Goal: Task Accomplishment & Management: Use online tool/utility

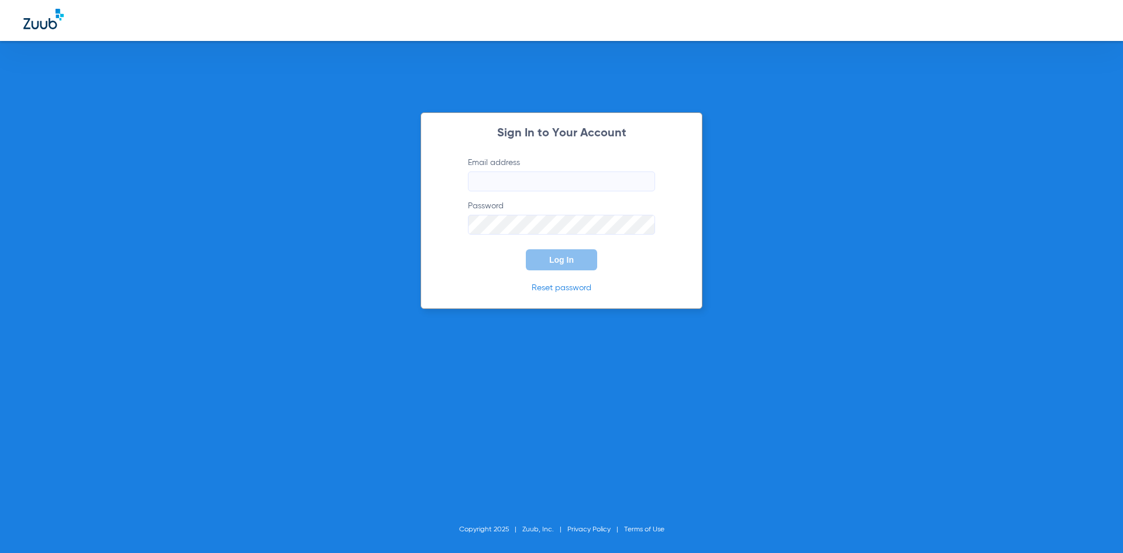
type input "bbramer@chandlerparkdentalcare.com"
click at [564, 260] on span "Log In" at bounding box center [561, 259] width 25 height 9
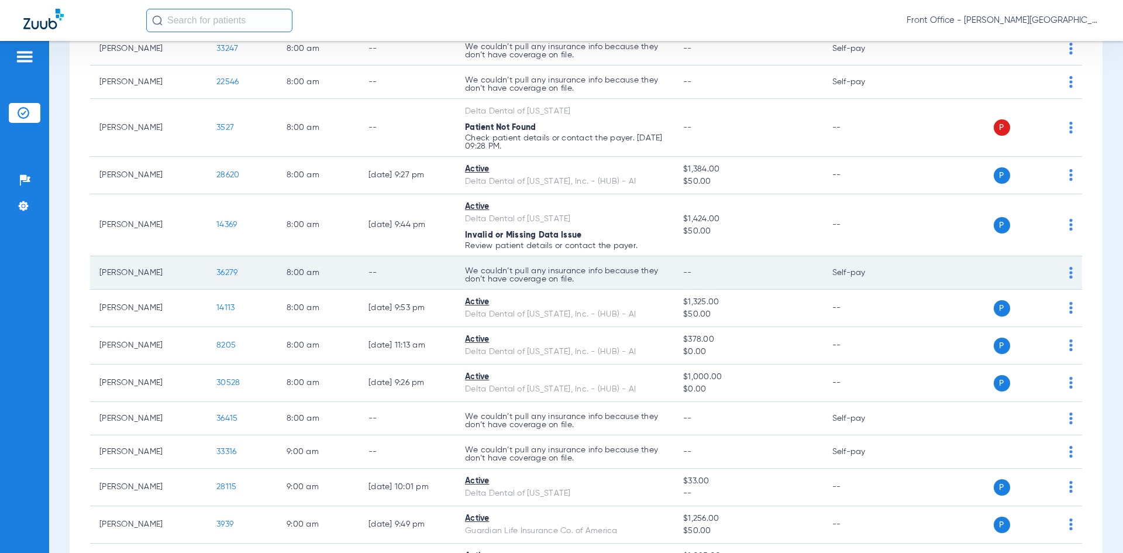
scroll to position [175, 0]
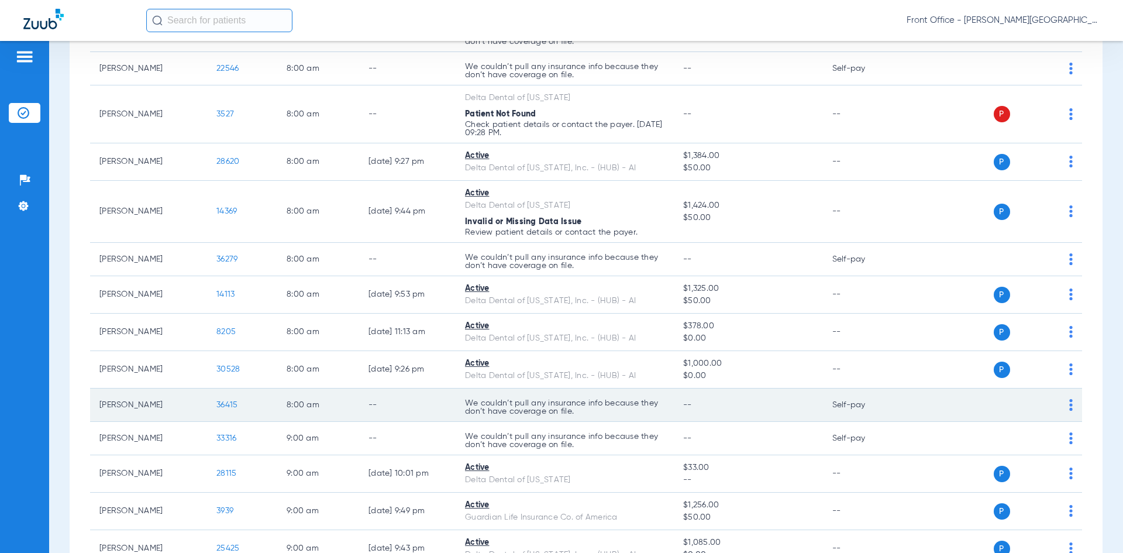
click at [229, 404] on span "36415" at bounding box center [226, 405] width 21 height 8
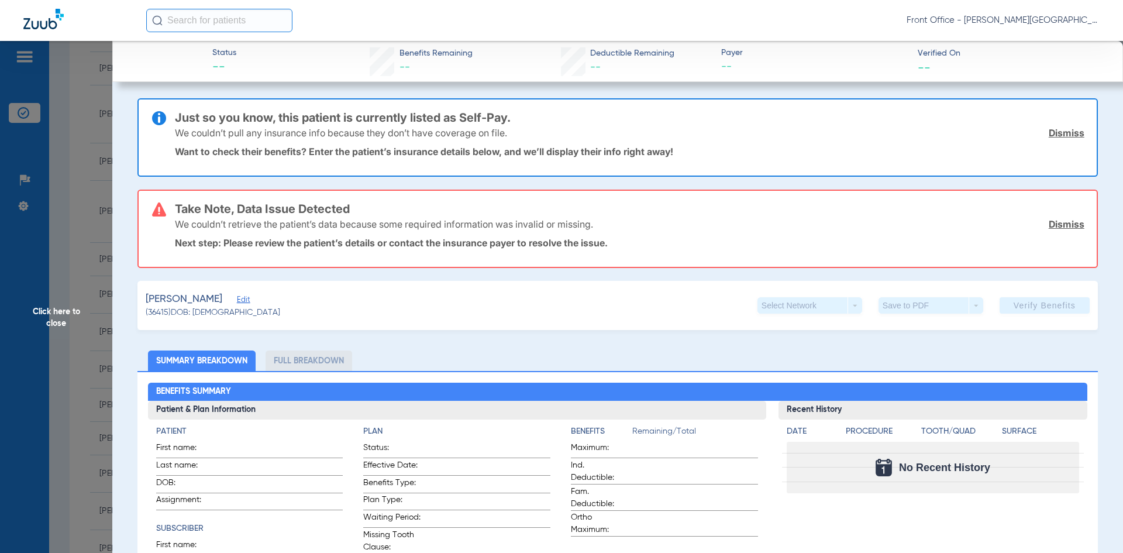
click at [1057, 222] on link "Dismiss" at bounding box center [1067, 224] width 36 height 12
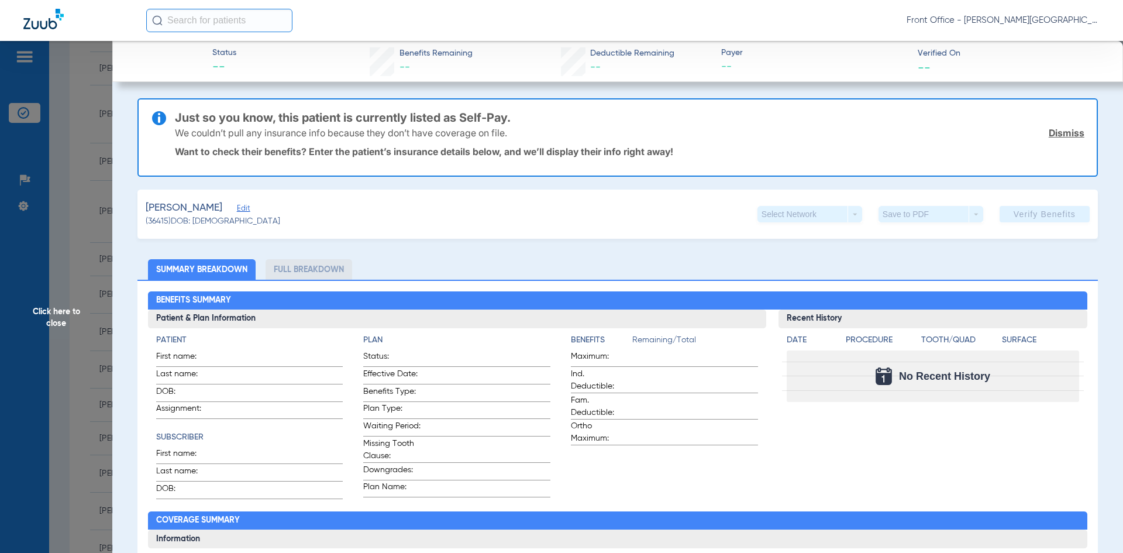
click at [1066, 129] on link "Dismiss" at bounding box center [1067, 133] width 36 height 12
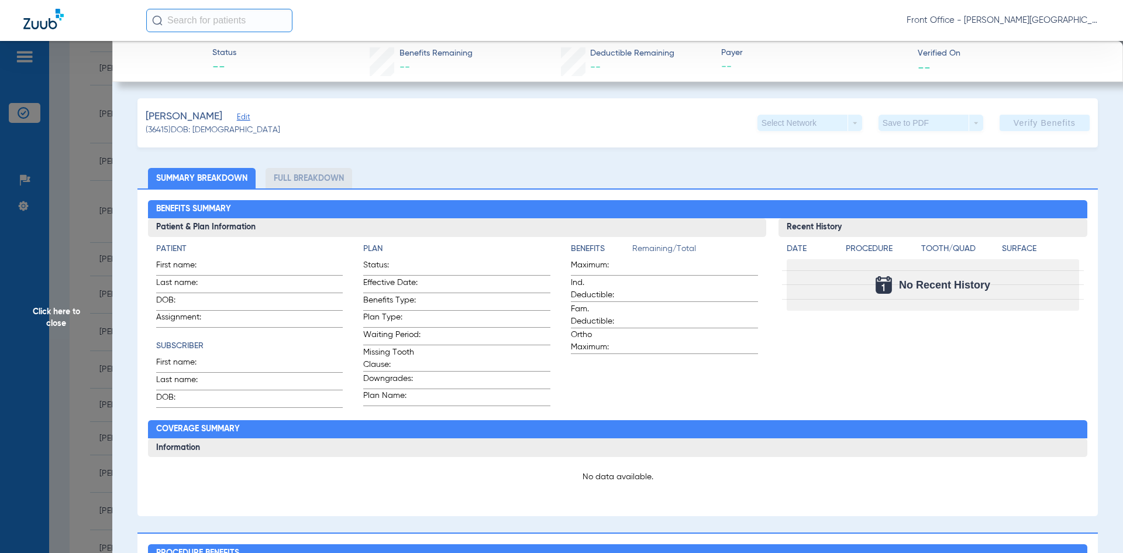
click at [239, 116] on span "Edit" at bounding box center [242, 118] width 11 height 11
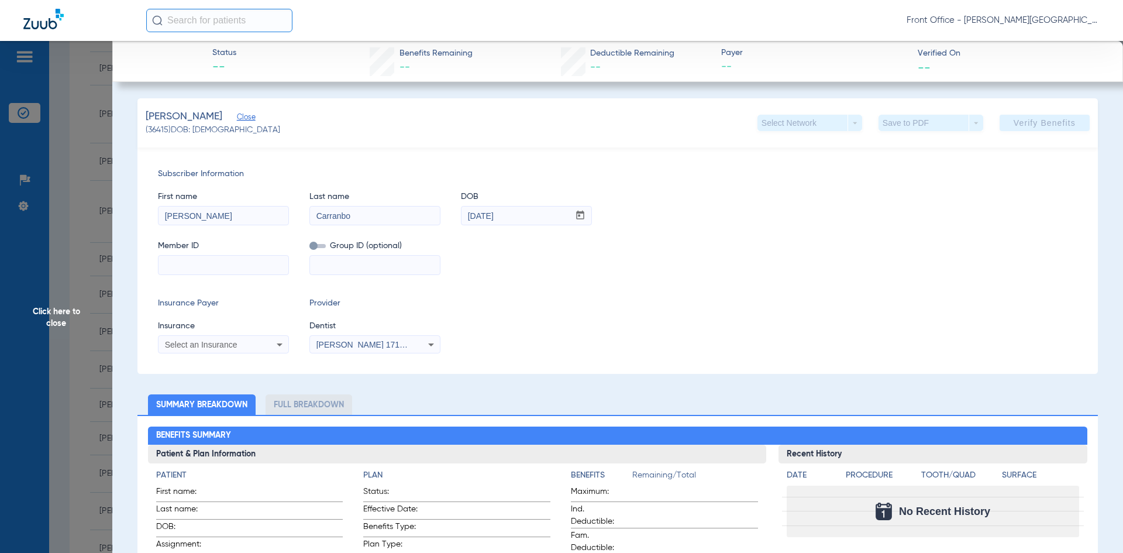
click at [221, 267] on input at bounding box center [224, 265] width 130 height 19
type input "SPQ824035773"
click at [279, 343] on icon at bounding box center [280, 344] width 6 height 3
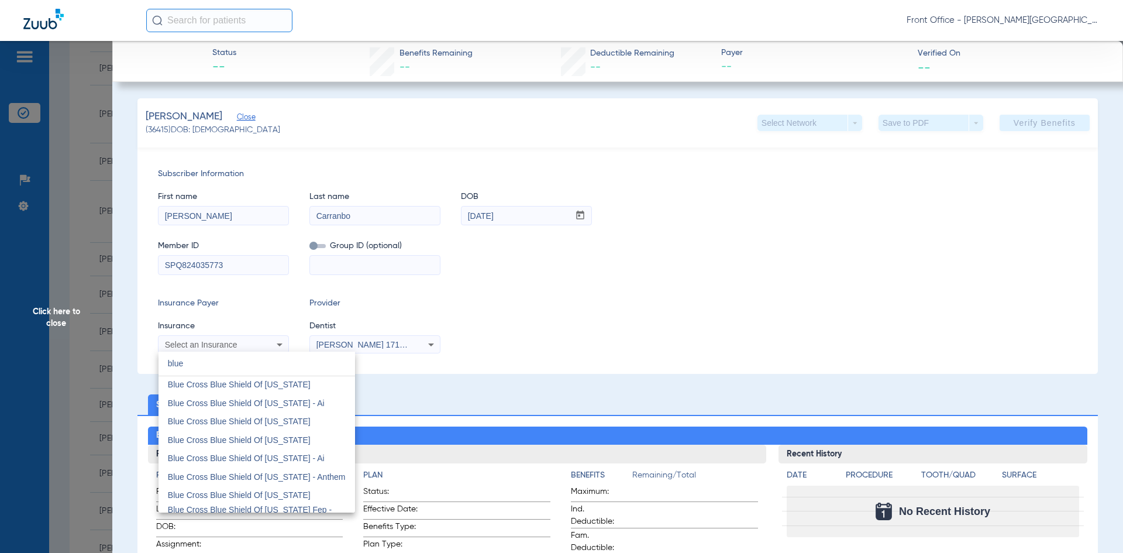
scroll to position [702, 0]
type input "blue"
click at [284, 397] on span "Blue Cross Blue Shield Of [US_STATE] - Ai" at bounding box center [246, 401] width 157 height 9
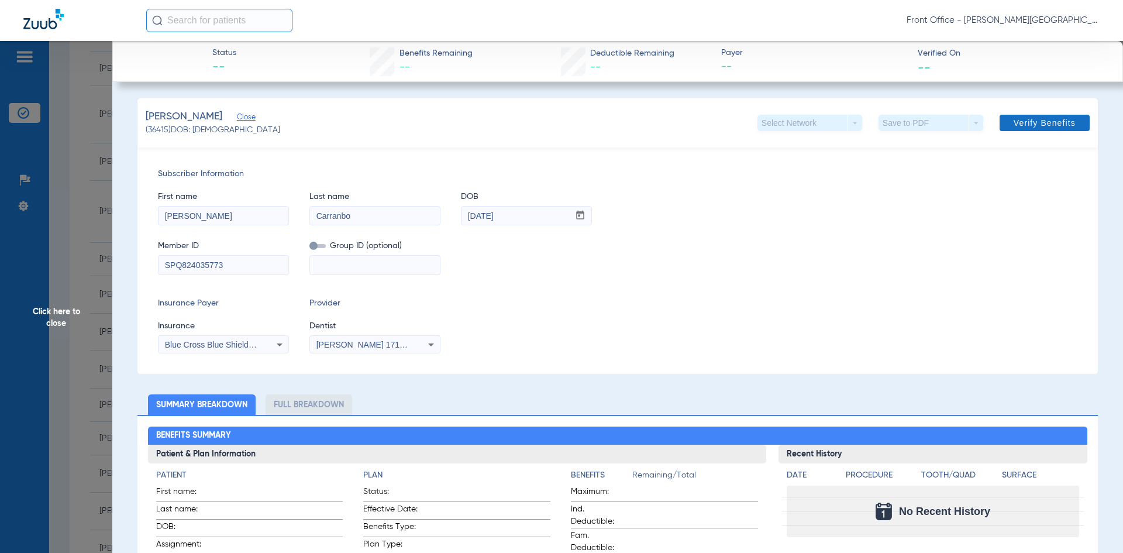
click at [1045, 116] on span at bounding box center [1045, 123] width 90 height 28
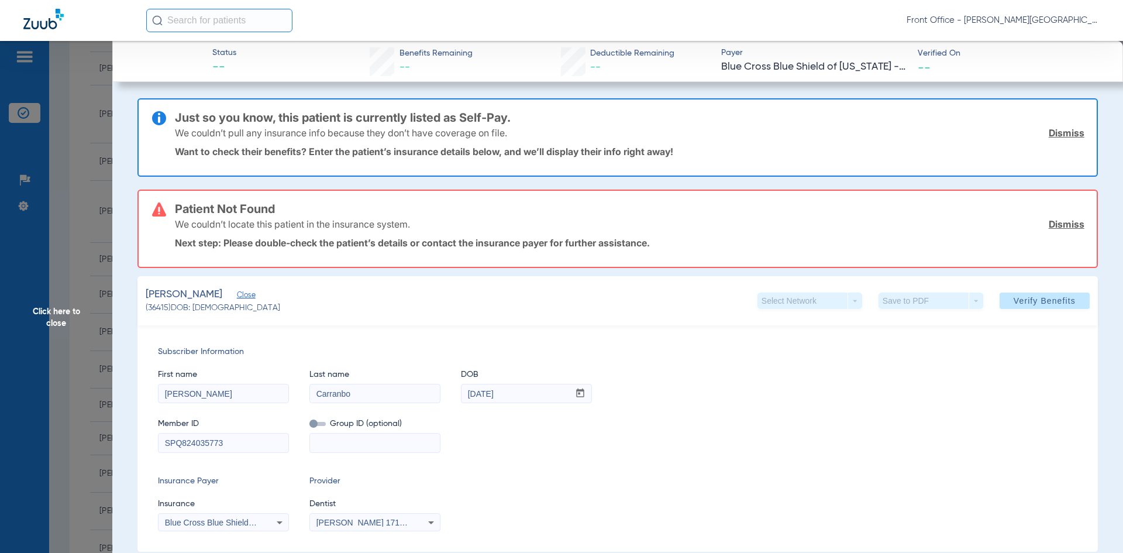
click at [91, 185] on span "Click here to close" at bounding box center [56, 317] width 112 height 553
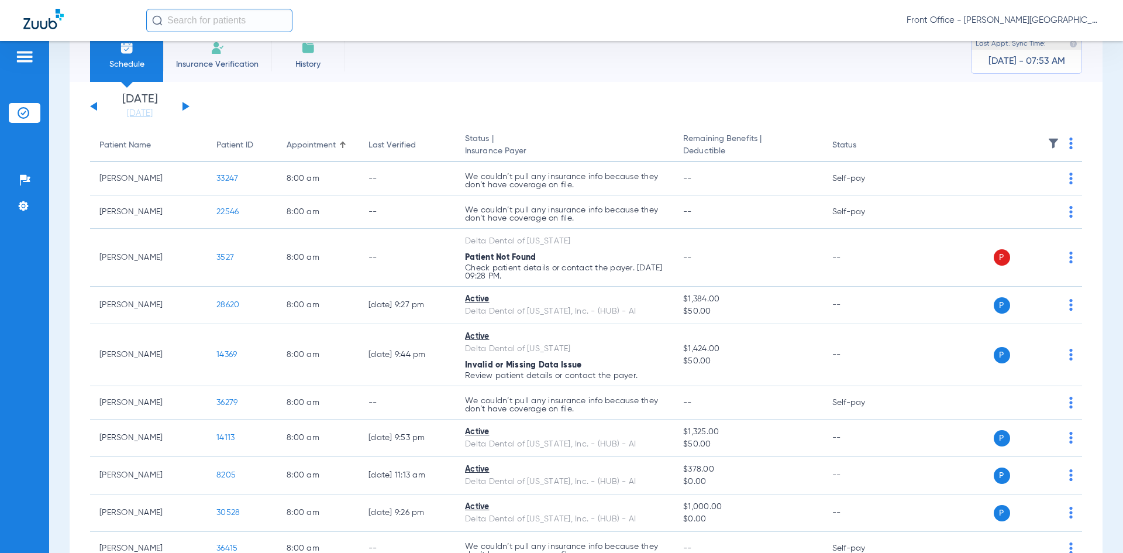
scroll to position [0, 0]
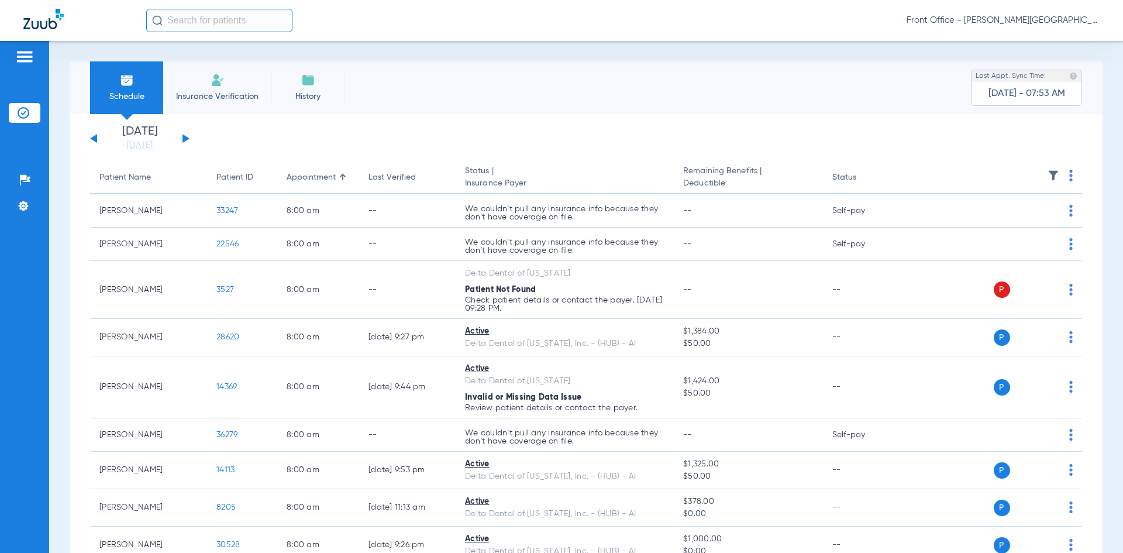
click at [185, 135] on div "Saturday 06-14-2025 Sunday 06-15-2025 Monday 06-16-2025 Tuesday 06-17-2025 Wedn…" at bounding box center [139, 139] width 99 height 26
click at [181, 137] on div "Saturday 06-14-2025 Sunday 06-15-2025 Monday 06-16-2025 Tuesday 06-17-2025 Wedn…" at bounding box center [139, 139] width 99 height 26
click at [183, 137] on button at bounding box center [185, 138] width 7 height 9
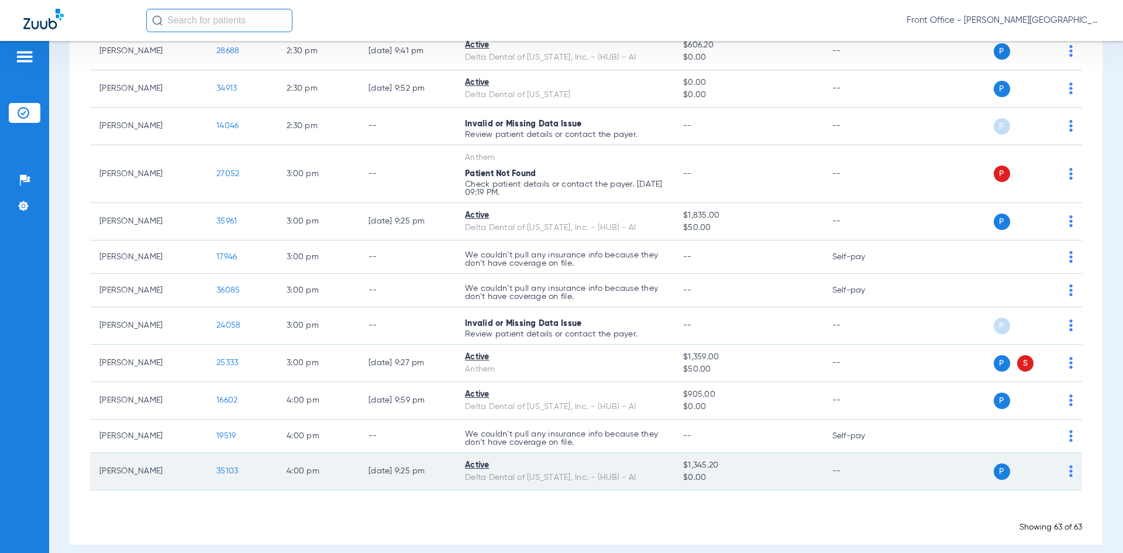
scroll to position [2111, 0]
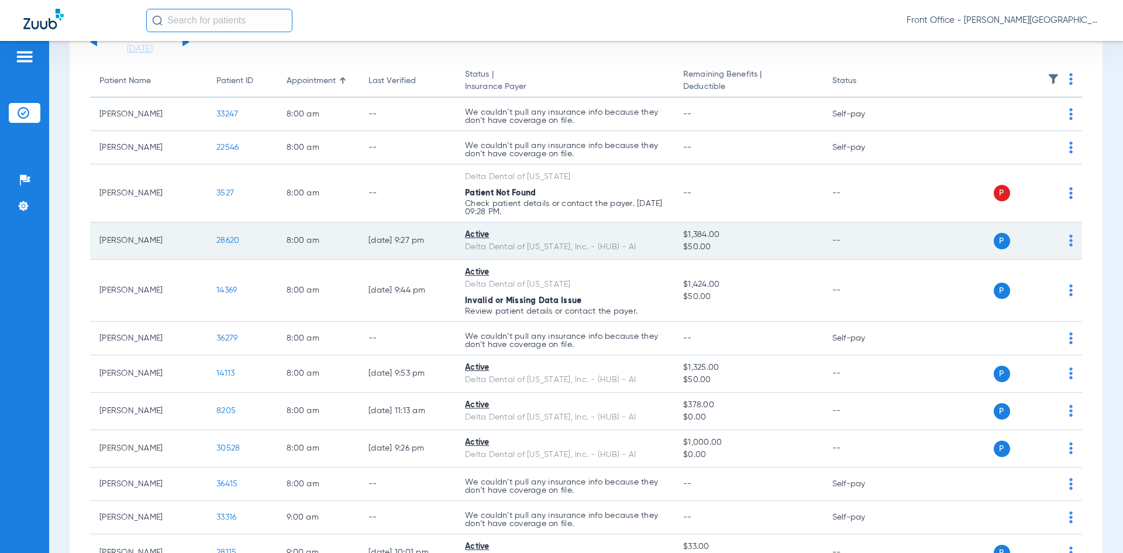
scroll to position [117, 0]
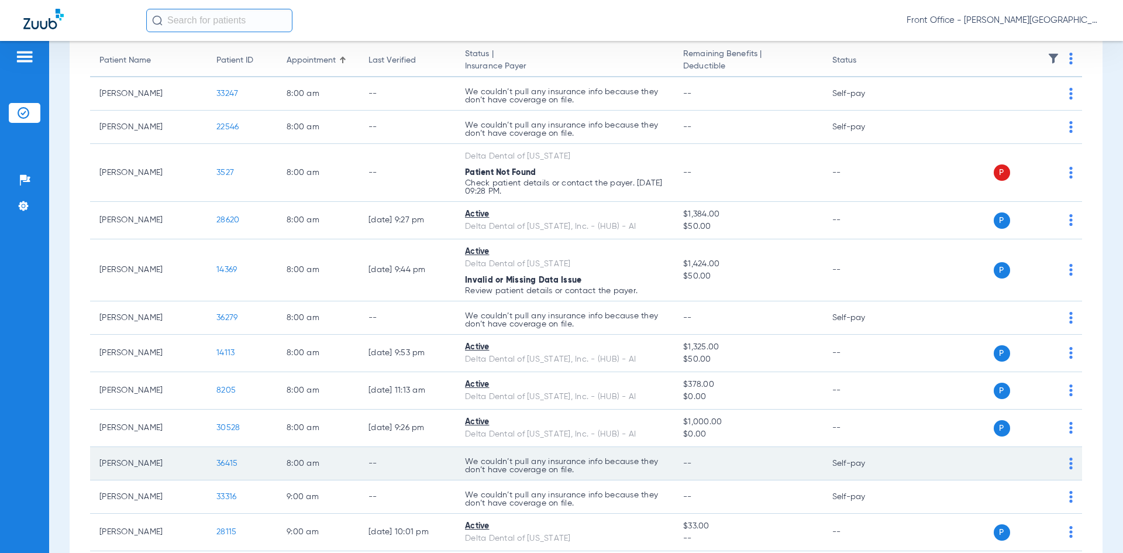
click at [225, 463] on span "36415" at bounding box center [226, 463] width 21 height 8
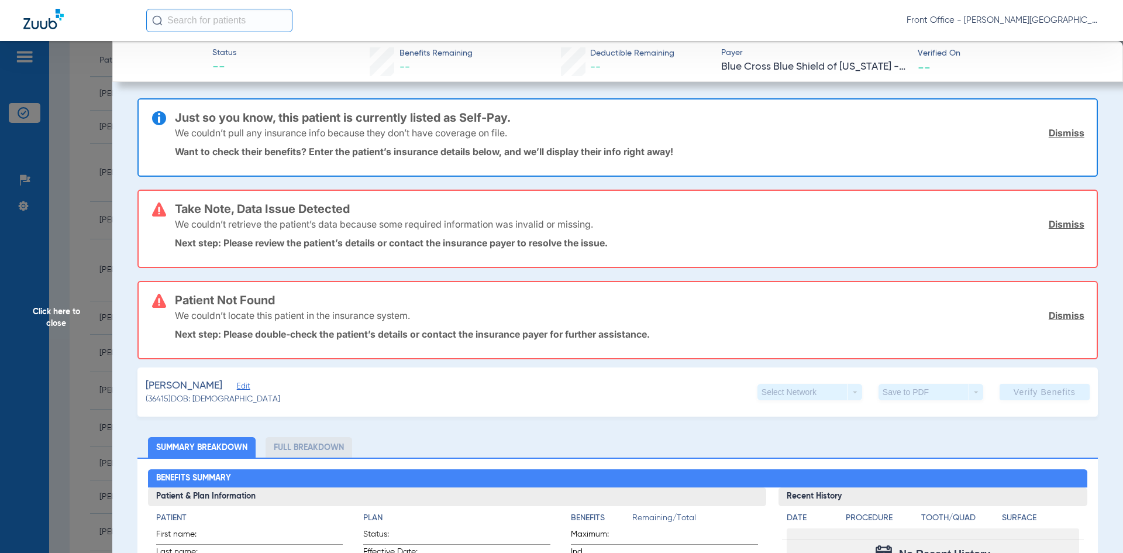
click at [1060, 134] on link "Dismiss" at bounding box center [1067, 133] width 36 height 12
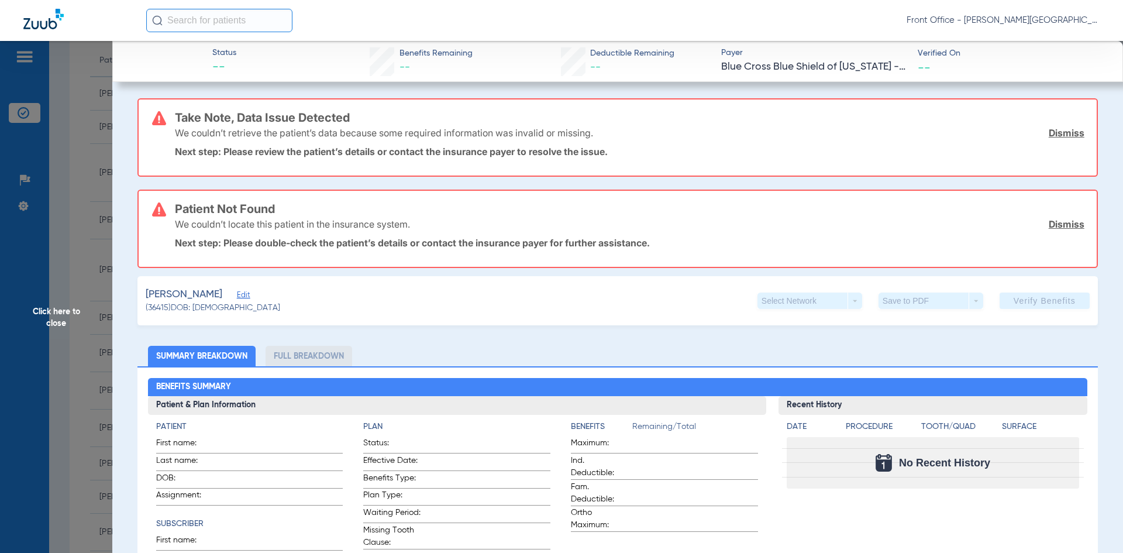
click at [1060, 133] on link "Dismiss" at bounding box center [1067, 133] width 36 height 12
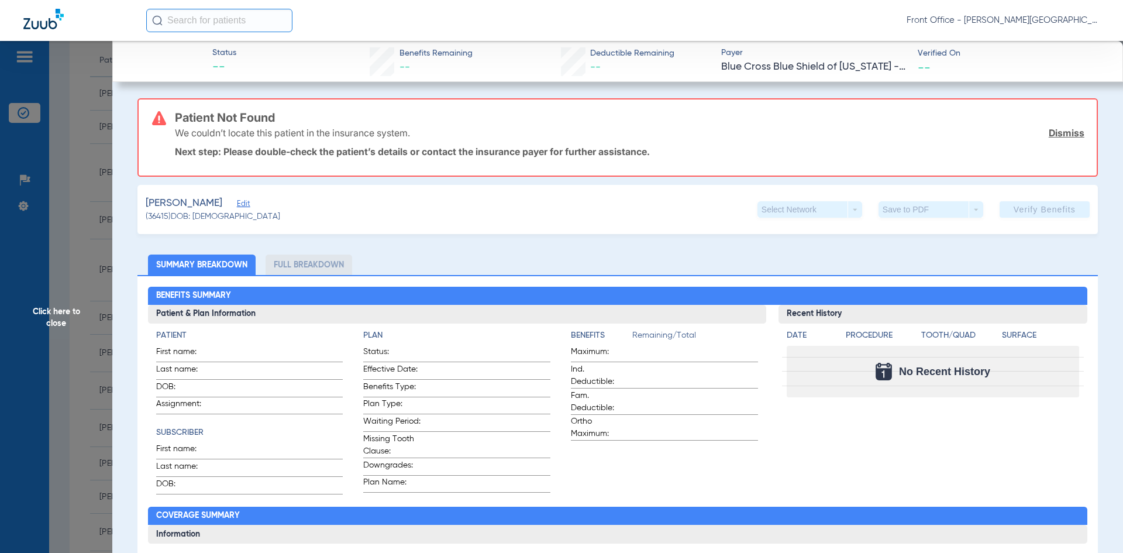
click at [1059, 132] on link "Dismiss" at bounding box center [1067, 133] width 36 height 12
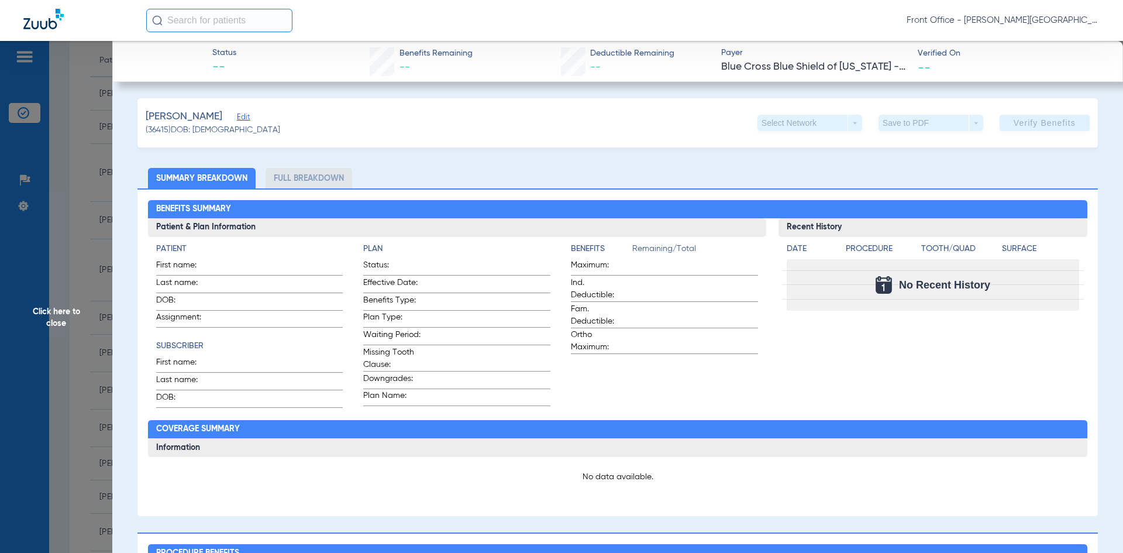
click at [237, 115] on span "Edit" at bounding box center [242, 118] width 11 height 11
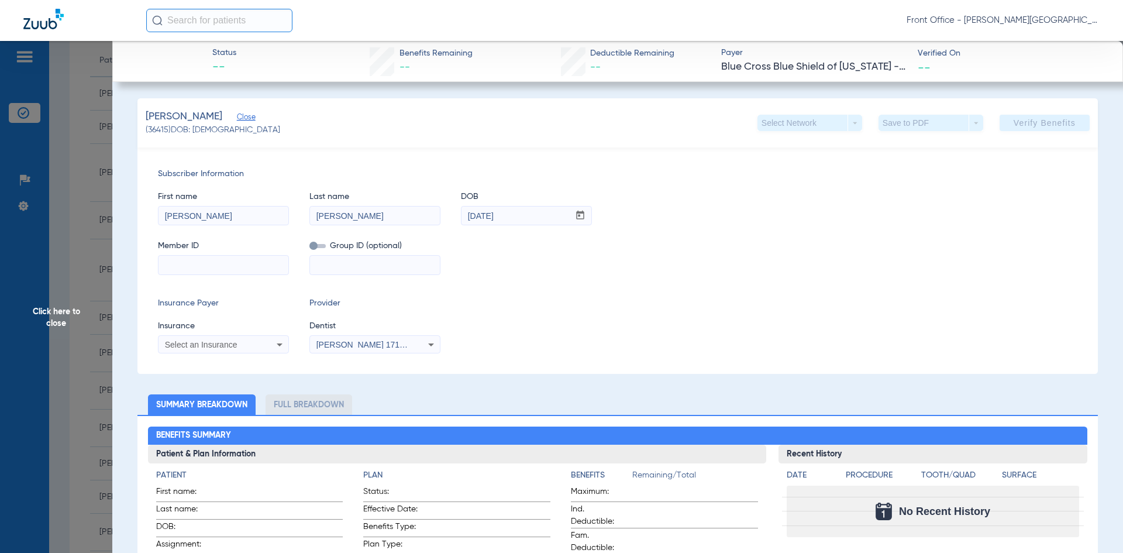
click at [206, 271] on input at bounding box center [224, 265] width 130 height 19
type input "SPQ824035773"
click at [273, 347] on icon at bounding box center [280, 344] width 14 height 14
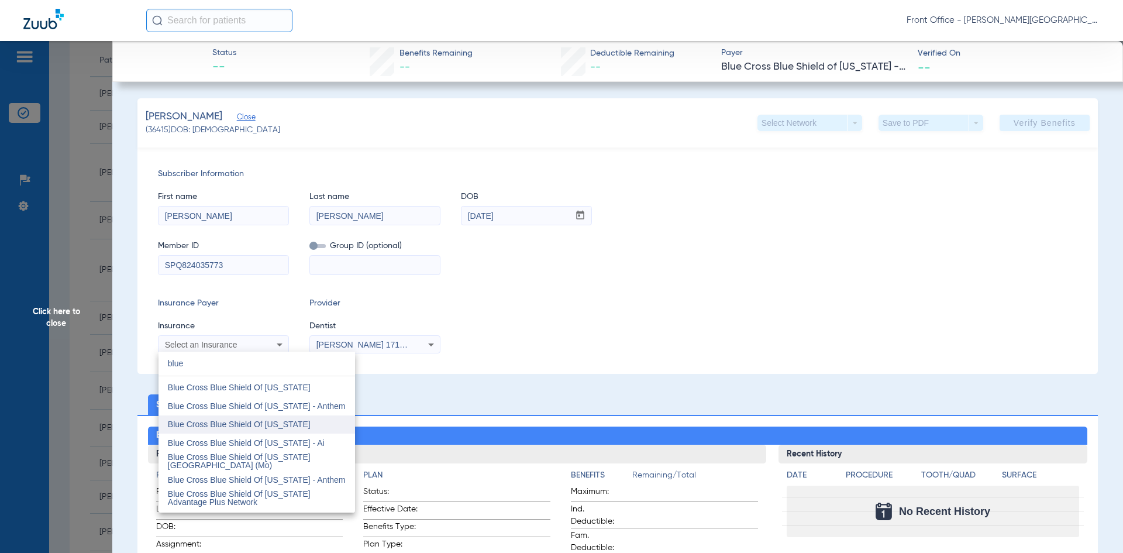
scroll to position [234, 0]
type input "blue"
click at [298, 453] on mat-option "Blue Cross Blue Shield Of [US_STATE]" at bounding box center [257, 446] width 197 height 19
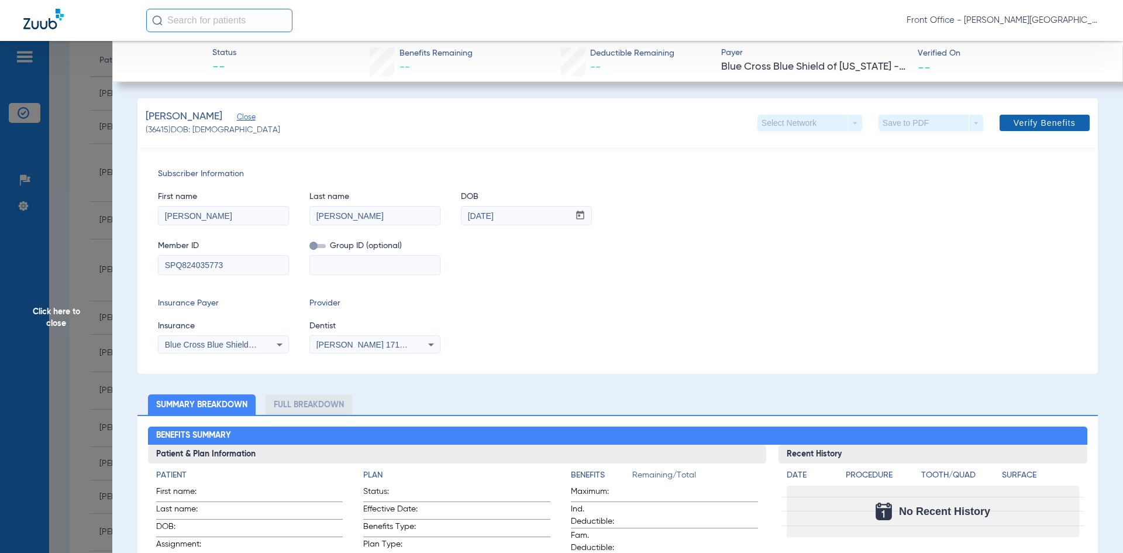
click at [1046, 124] on span "Verify Benefits" at bounding box center [1045, 122] width 62 height 9
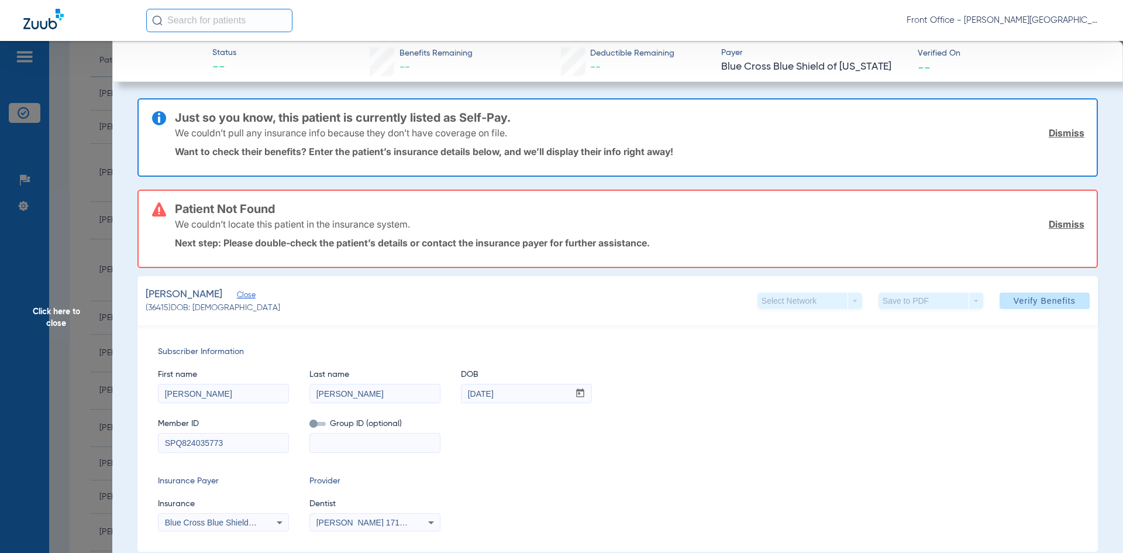
click at [61, 107] on span "Click here to close" at bounding box center [56, 317] width 112 height 553
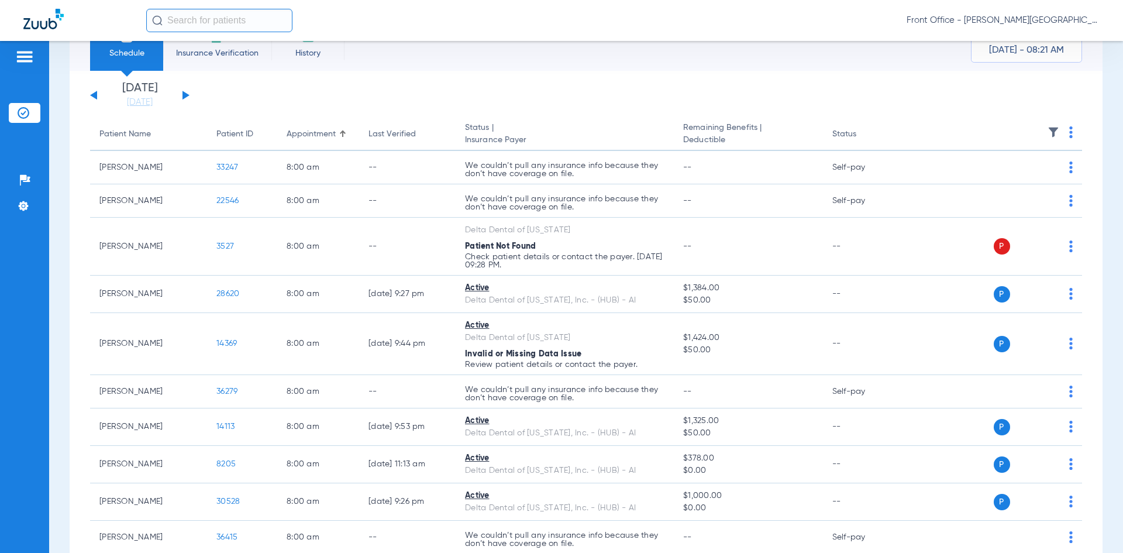
scroll to position [0, 0]
